Goal: Task Accomplishment & Management: Use online tool/utility

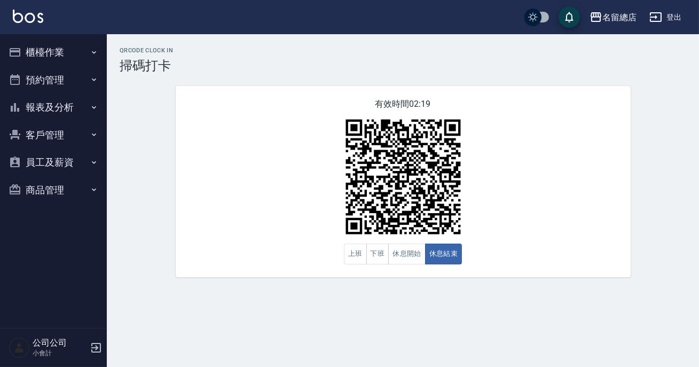
click at [73, 95] on button "報表及分析" at bounding box center [53, 107] width 98 height 28
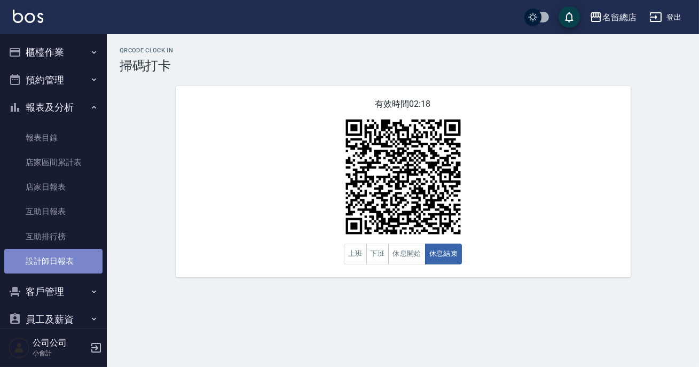
click at [69, 261] on link "設計師日報表" at bounding box center [53, 261] width 98 height 25
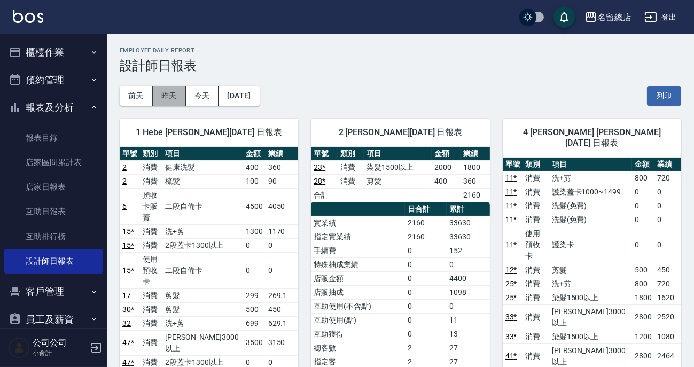
click at [174, 100] on button "昨天" at bounding box center [169, 96] width 33 height 20
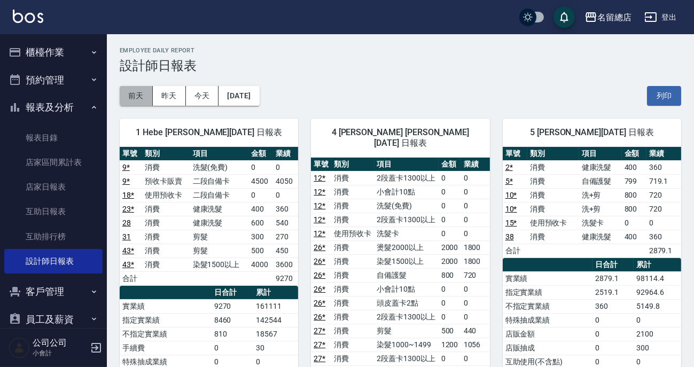
click at [146, 99] on button "前天" at bounding box center [136, 96] width 33 height 20
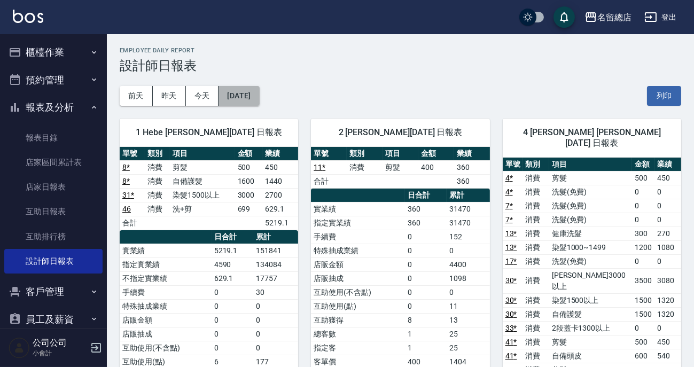
click at [231, 90] on button "[DATE]" at bounding box center [238, 96] width 41 height 20
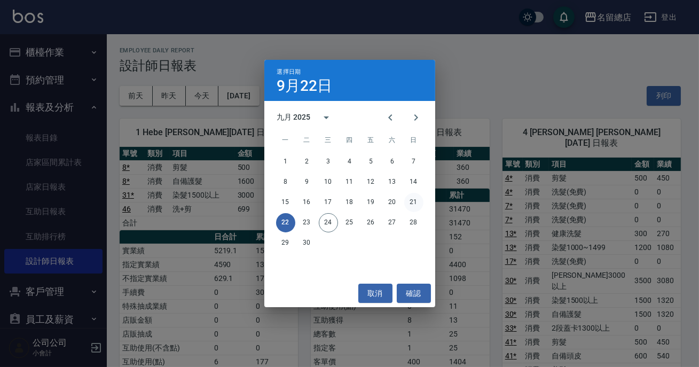
click at [413, 200] on button "21" at bounding box center [413, 202] width 19 height 19
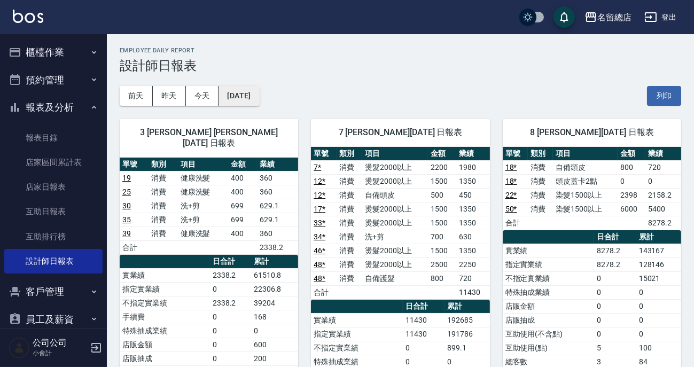
click at [259, 95] on button "[DATE]" at bounding box center [238, 96] width 41 height 20
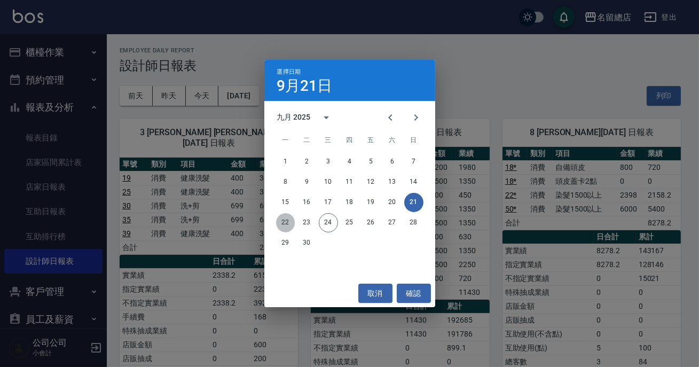
click at [286, 226] on button "22" at bounding box center [285, 222] width 19 height 19
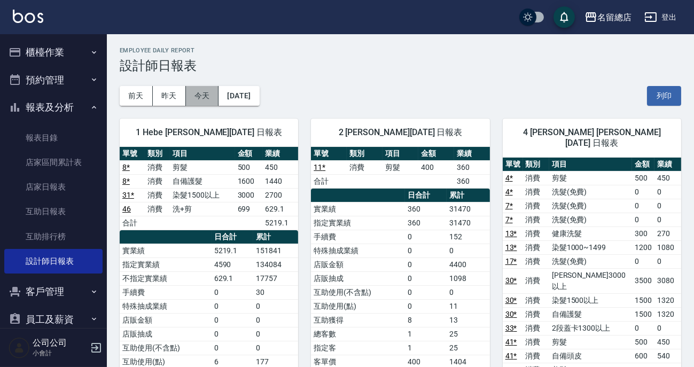
click at [190, 96] on button "今天" at bounding box center [202, 96] width 33 height 20
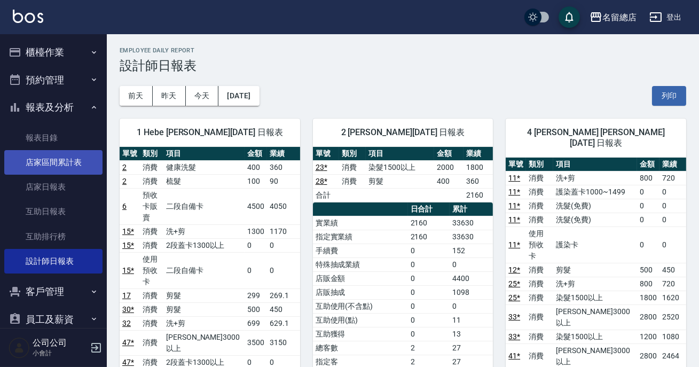
click at [63, 55] on button "櫃檯作業" at bounding box center [53, 52] width 98 height 28
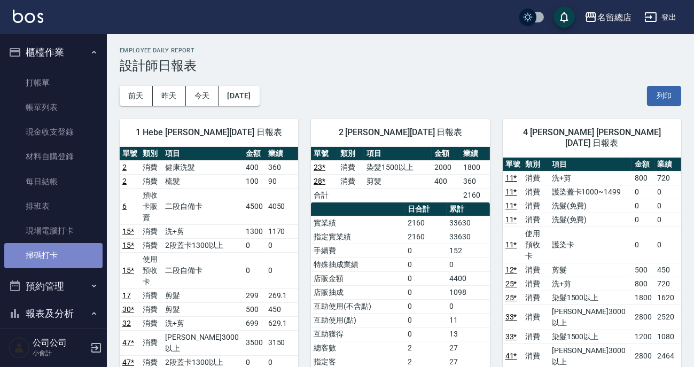
click at [56, 255] on link "掃碼打卡" at bounding box center [53, 255] width 98 height 25
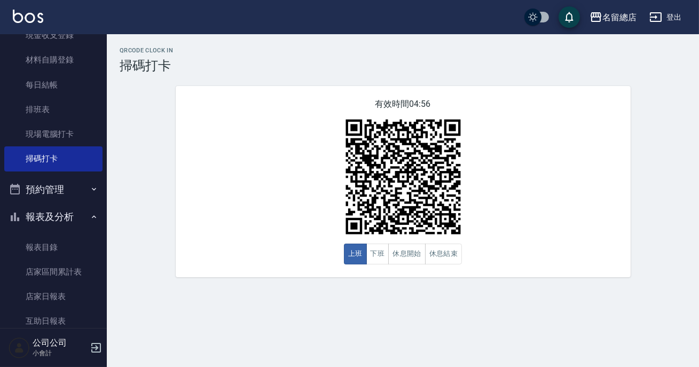
scroll to position [194, 0]
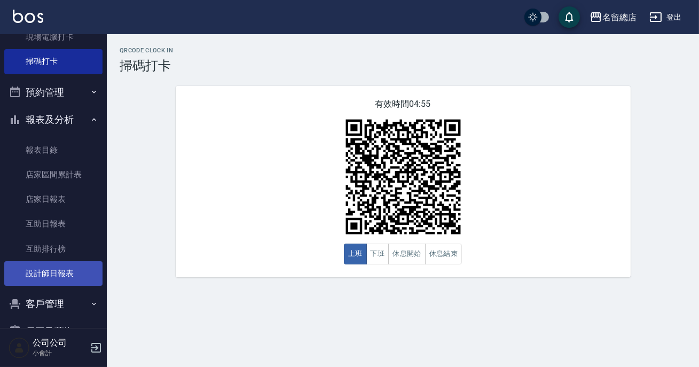
click at [52, 274] on link "設計師日報表" at bounding box center [53, 273] width 98 height 25
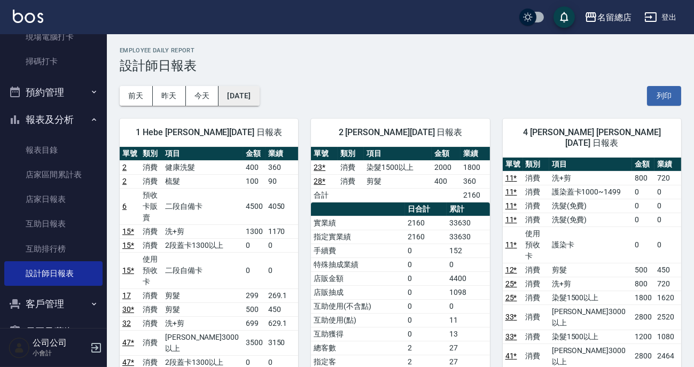
click at [256, 91] on button "[DATE]" at bounding box center [238, 96] width 41 height 20
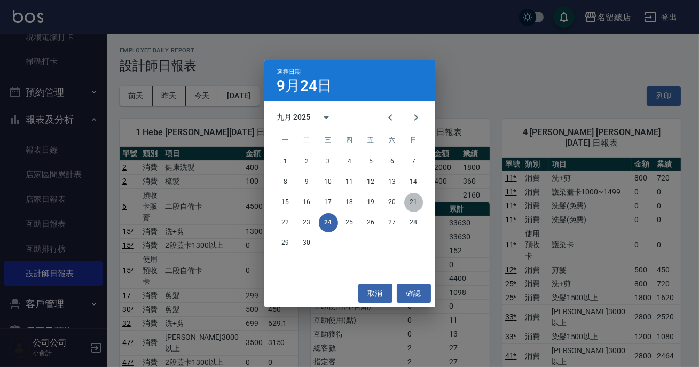
click at [415, 202] on button "21" at bounding box center [413, 202] width 19 height 19
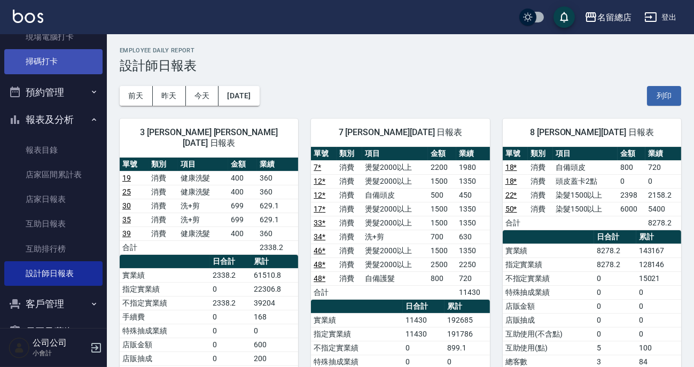
click at [44, 69] on link "掃碼打卡" at bounding box center [53, 61] width 98 height 25
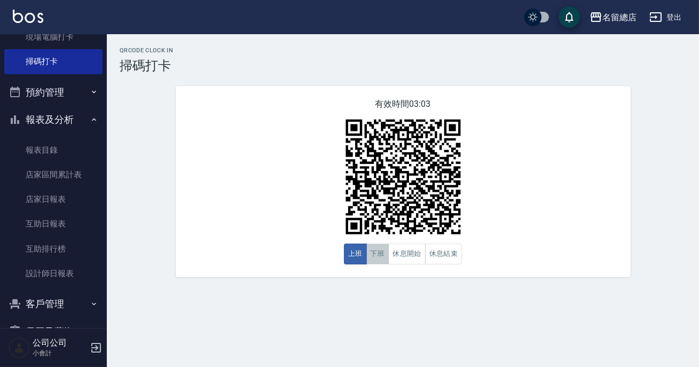
click at [379, 257] on button "下班" at bounding box center [377, 254] width 23 height 21
